Goal: Task Accomplishment & Management: Complete application form

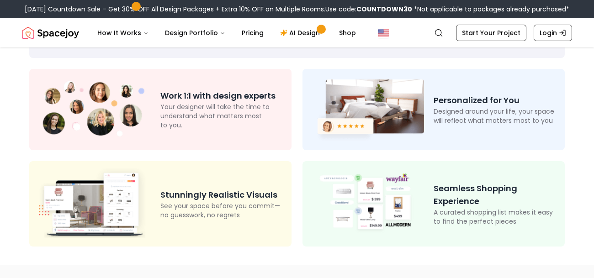
scroll to position [59, 0]
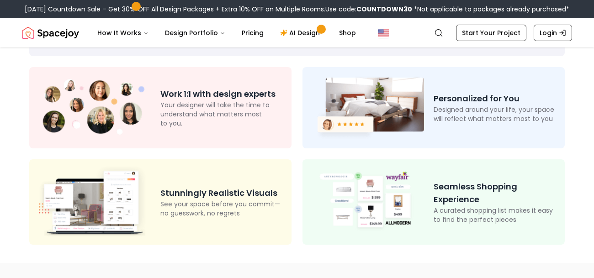
click at [495, 108] on p "Designed around your life, your space will reflect what matters most to you" at bounding box center [495, 114] width 124 height 18
click at [413, 101] on img at bounding box center [367, 107] width 114 height 67
click at [511, 82] on div "Personalized for You Designed around your life, your space will reflect what ma…" at bounding box center [433, 107] width 262 height 81
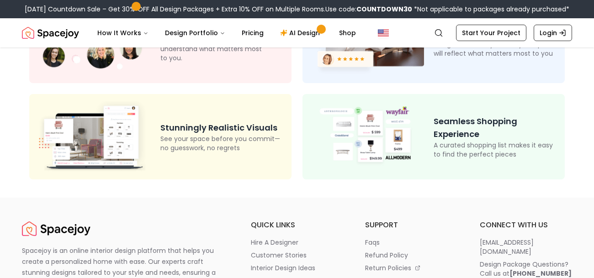
scroll to position [0, 0]
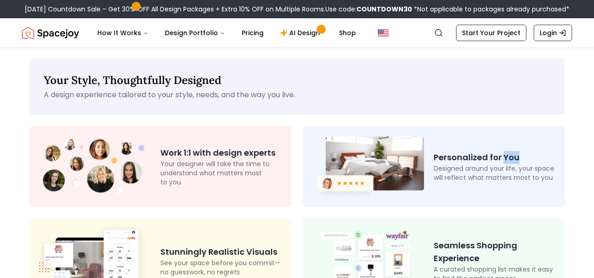
click at [464, 21] on nav "Spacejoy Search How It Works Design Portfolio Pricing AI Design Shop Search Sta…" at bounding box center [297, 32] width 550 height 29
click at [487, 37] on link "Start Your Project" at bounding box center [491, 33] width 70 height 16
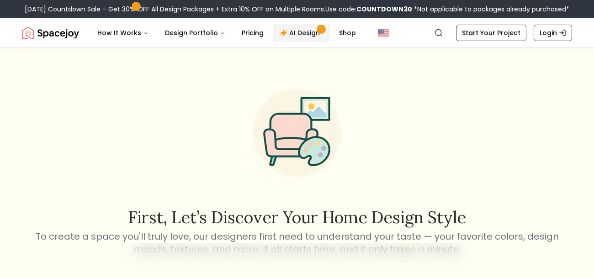
click at [293, 26] on link "AI Design" at bounding box center [301, 33] width 57 height 18
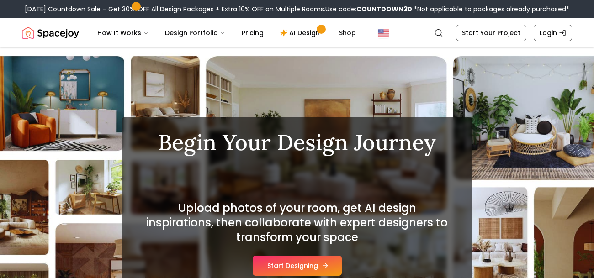
click at [318, 261] on button "Start Designing" at bounding box center [297, 266] width 89 height 20
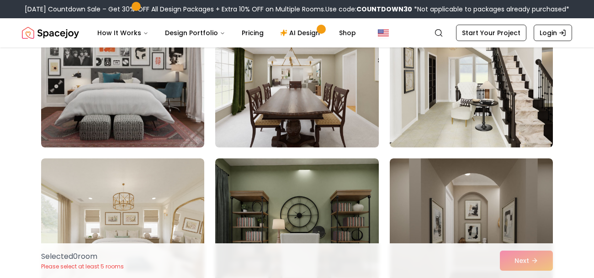
scroll to position [282, 0]
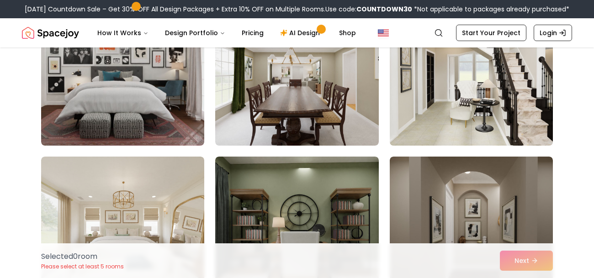
click at [421, 103] on img at bounding box center [470, 72] width 171 height 153
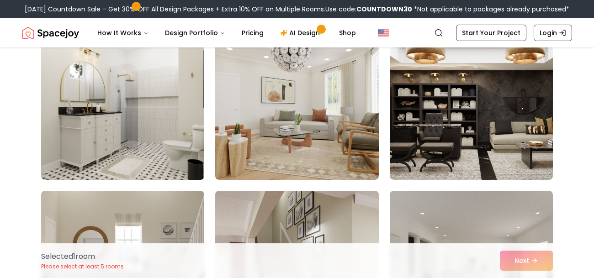
scroll to position [1191, 0]
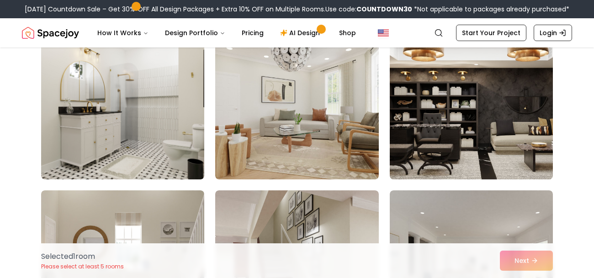
click at [457, 150] on img at bounding box center [470, 106] width 171 height 153
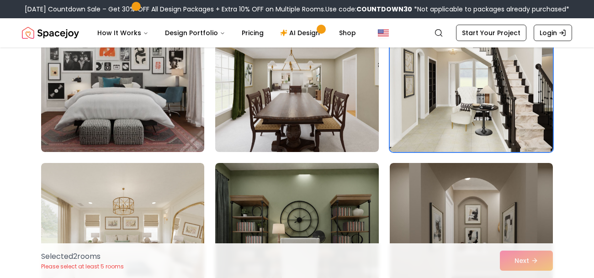
scroll to position [274, 0]
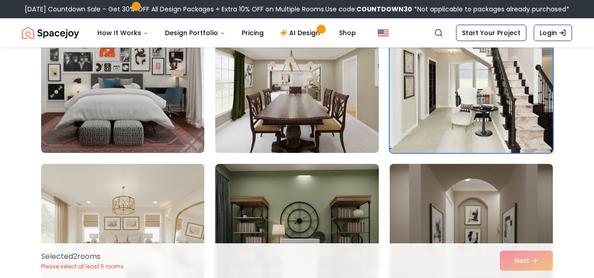
click at [133, 213] on img at bounding box center [122, 236] width 171 height 153
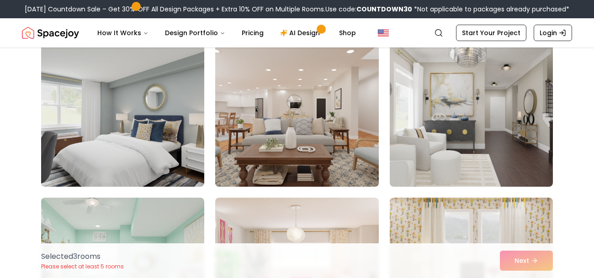
scroll to position [2755, 0]
click at [243, 135] on img at bounding box center [296, 113] width 171 height 153
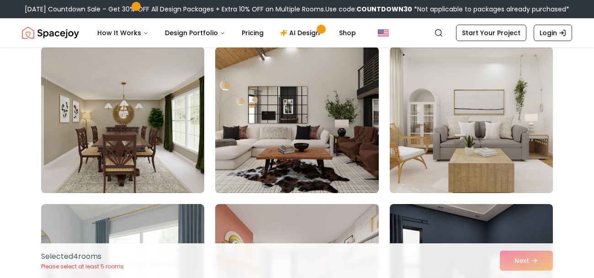
scroll to position [4006, 0]
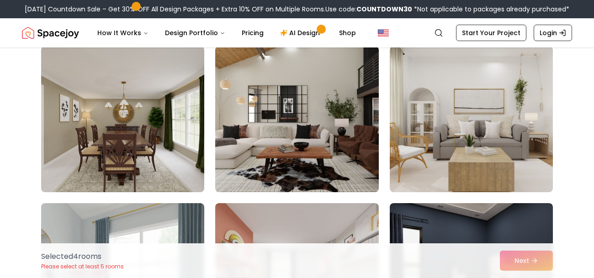
click at [274, 107] on img at bounding box center [296, 119] width 163 height 146
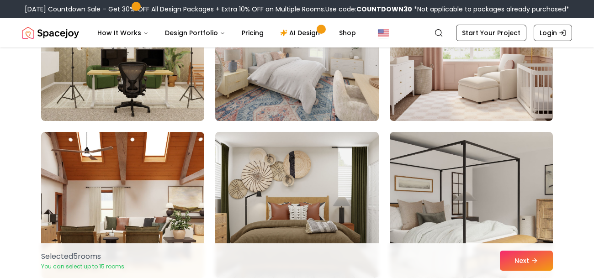
scroll to position [4394, 0]
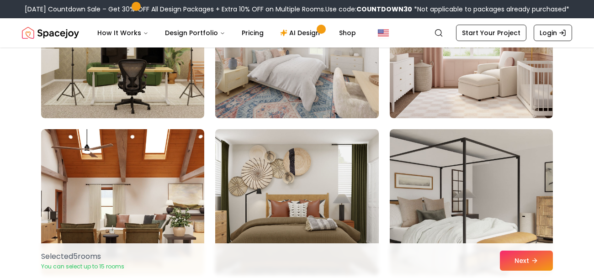
click at [309, 84] on img at bounding box center [296, 44] width 171 height 153
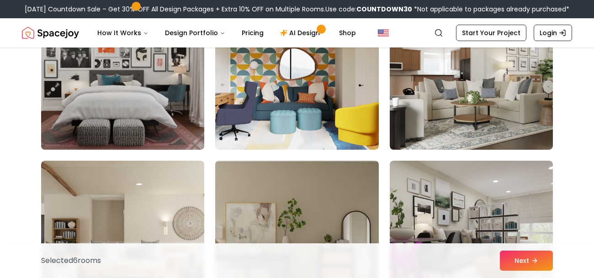
scroll to position [4835, 0]
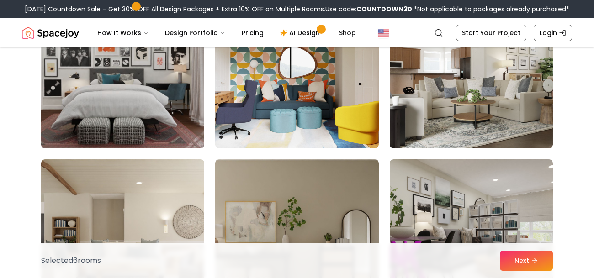
click at [158, 106] on img at bounding box center [122, 75] width 171 height 153
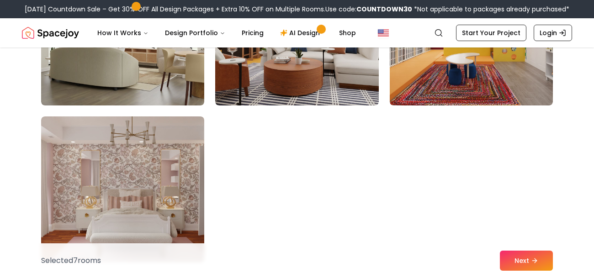
scroll to position [5189, 0]
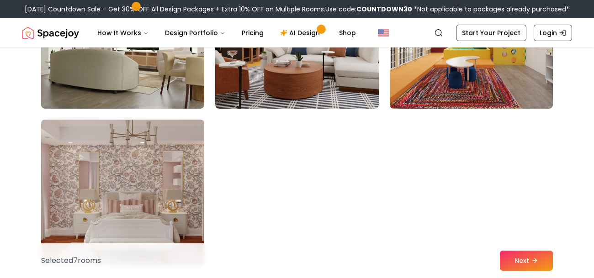
click at [83, 183] on img at bounding box center [122, 192] width 171 height 153
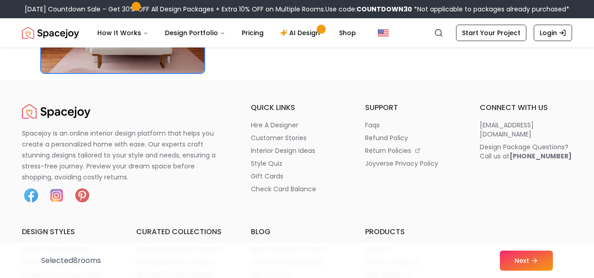
scroll to position [5388, 0]
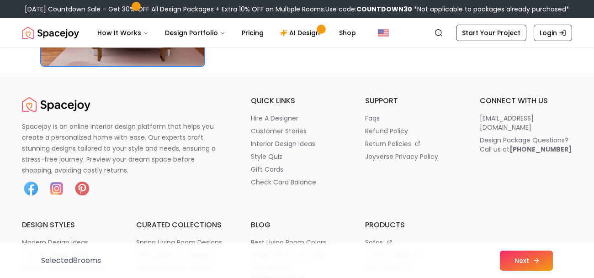
click at [531, 257] on button "Next" at bounding box center [526, 261] width 53 height 20
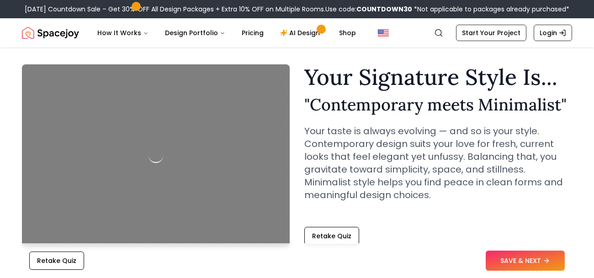
scroll to position [20, 0]
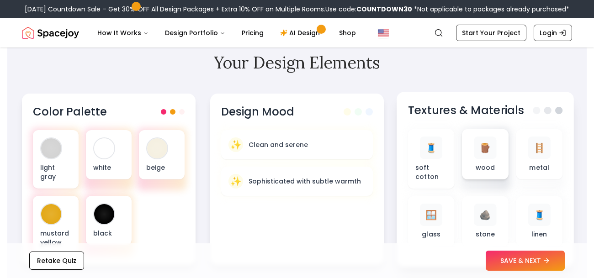
scroll to position [283, 0]
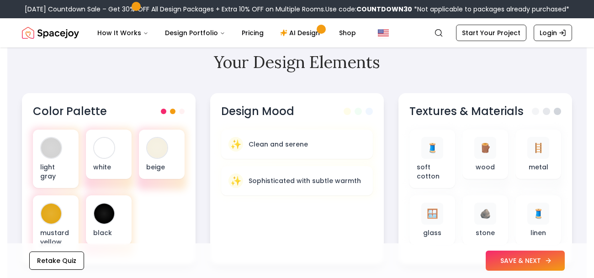
click at [503, 256] on button "SAVE & NEXT" at bounding box center [524, 261] width 79 height 20
